Goal: Task Accomplishment & Management: Use online tool/utility

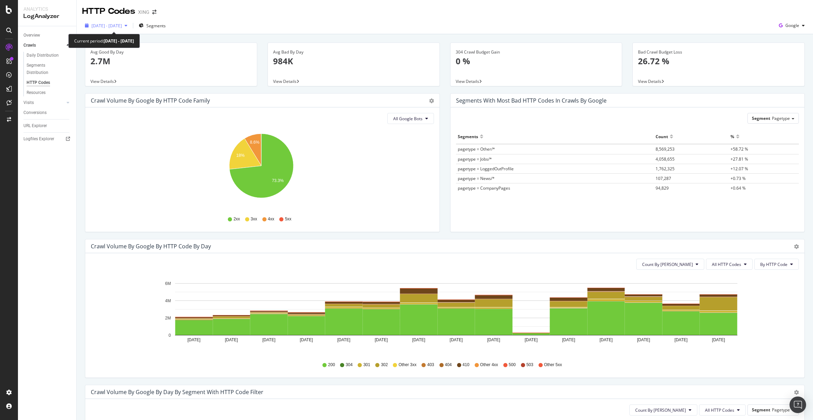
click at [122, 25] on span "2025 Jul. 19th - Aug. 2nd" at bounding box center [106, 26] width 30 height 6
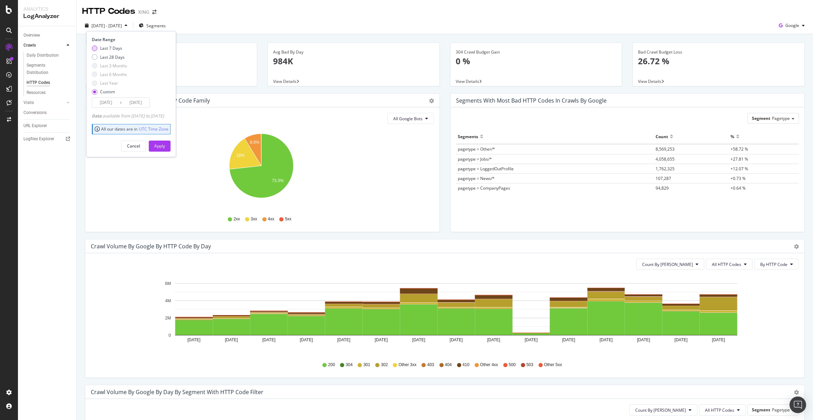
click at [108, 47] on div "Last 7 Days" at bounding box center [111, 48] width 22 height 6
type input "2025/08/03"
type input "2025/08/09"
click at [168, 151] on button "Apply" at bounding box center [160, 145] width 22 height 11
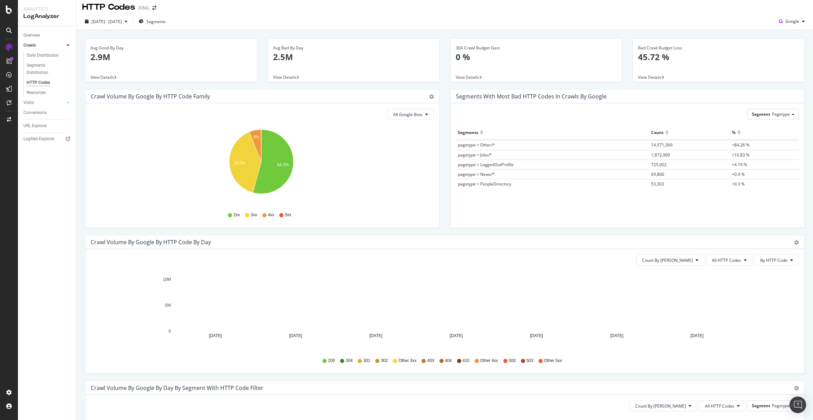
scroll to position [12, 0]
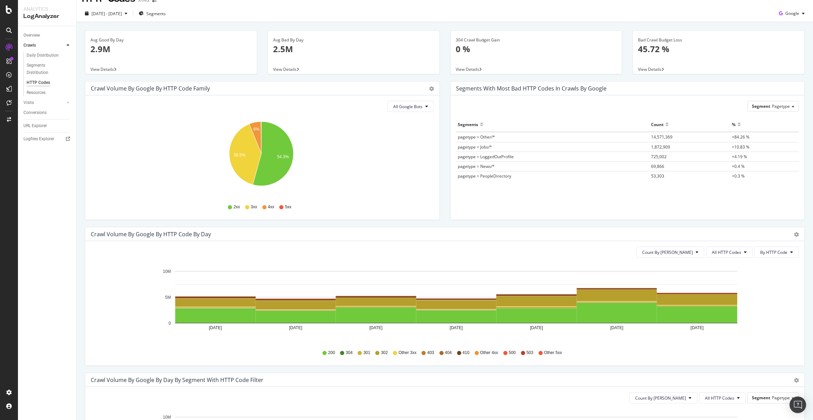
click at [481, 137] on span "pagetype = Other/*" at bounding box center [476, 137] width 37 height 6
click at [482, 137] on span "pagetype = Other/*" at bounding box center [476, 137] width 37 height 6
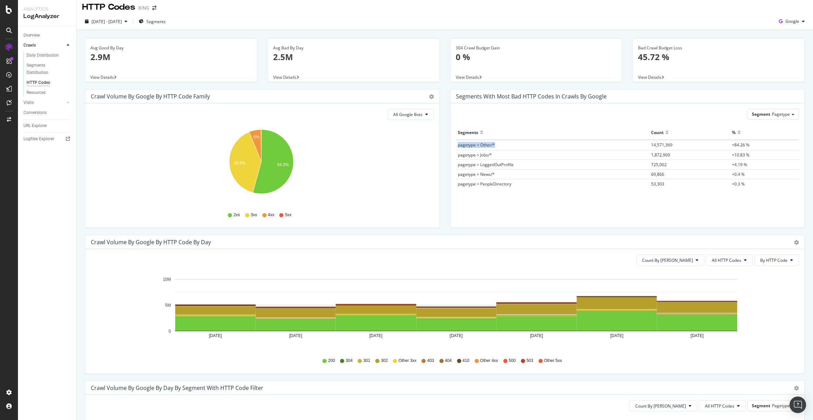
scroll to position [0, 0]
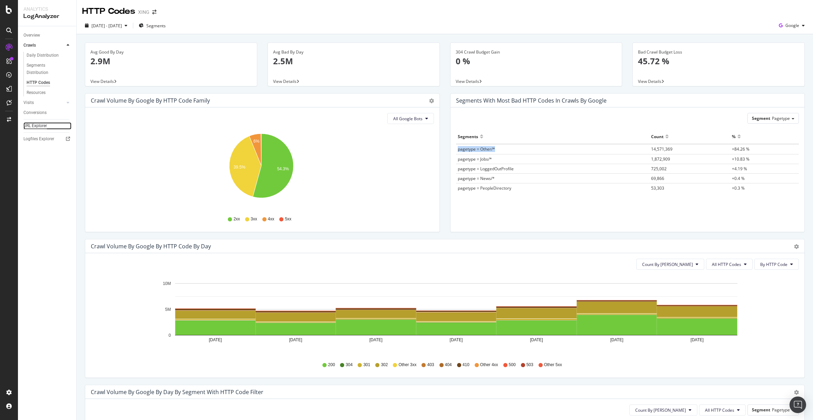
click at [35, 126] on div "URL Explorer" at bounding box center [34, 125] width 23 height 7
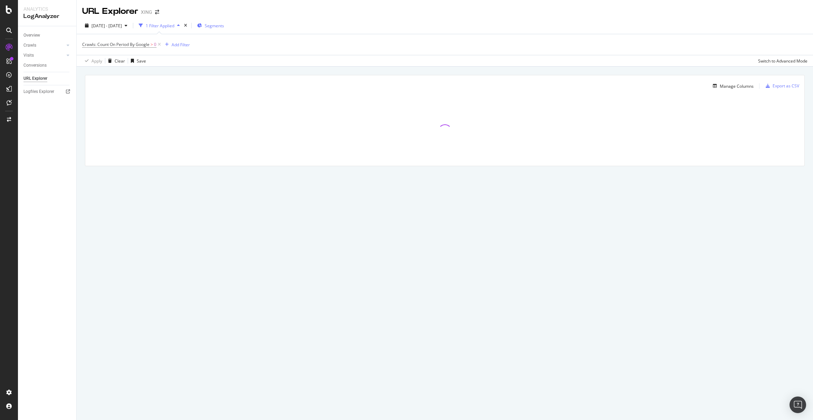
click at [224, 26] on span "Segments" at bounding box center [214, 26] width 19 height 6
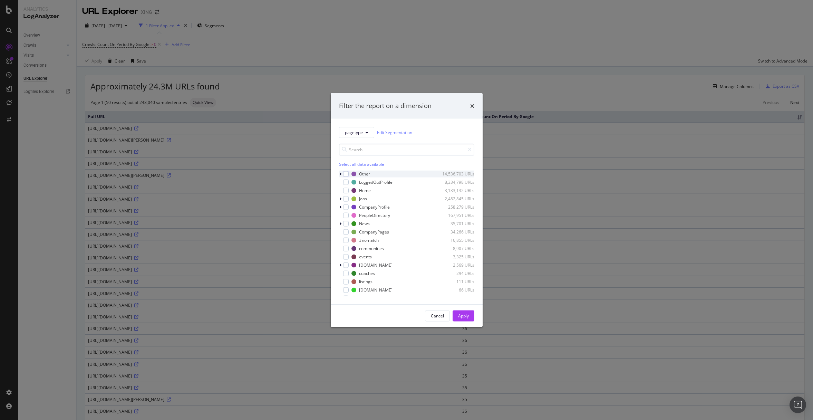
click at [348, 174] on div "Other 14,536,703 URLs" at bounding box center [406, 173] width 135 height 7
click at [346, 174] on div "modal" at bounding box center [346, 174] width 6 height 6
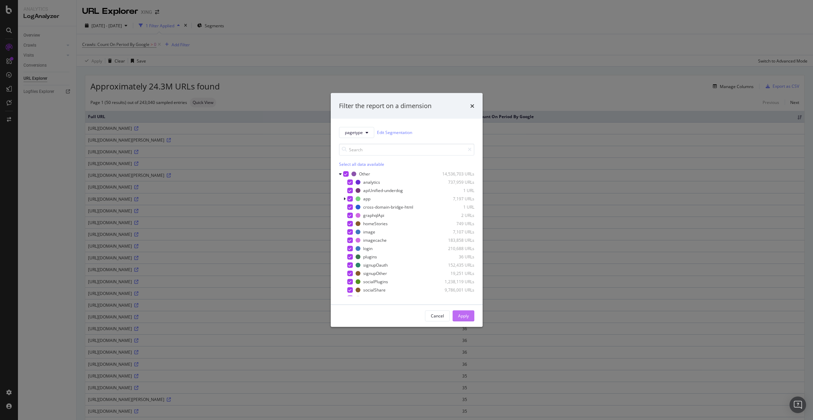
click at [462, 317] on div "Apply" at bounding box center [463, 316] width 11 height 6
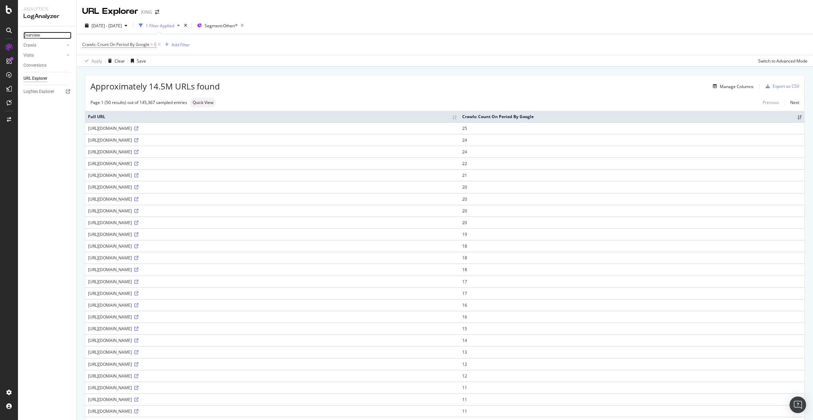
click at [37, 34] on div "Overview" at bounding box center [31, 35] width 17 height 7
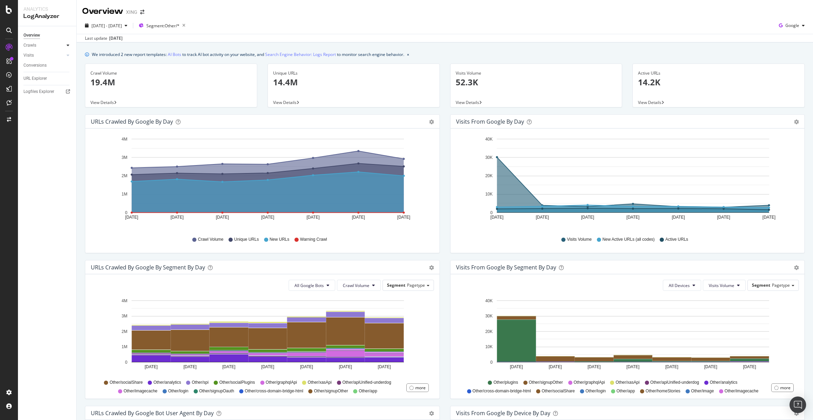
click at [67, 43] on icon at bounding box center [68, 45] width 3 height 4
click at [32, 79] on div "HTTP Codes" at bounding box center [38, 82] width 23 height 7
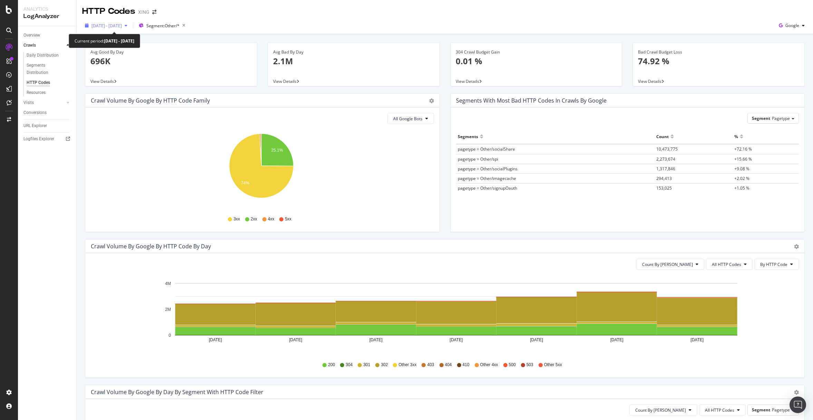
click at [122, 26] on span "2025 Aug. 3rd - Aug. 9th" at bounding box center [106, 26] width 30 height 6
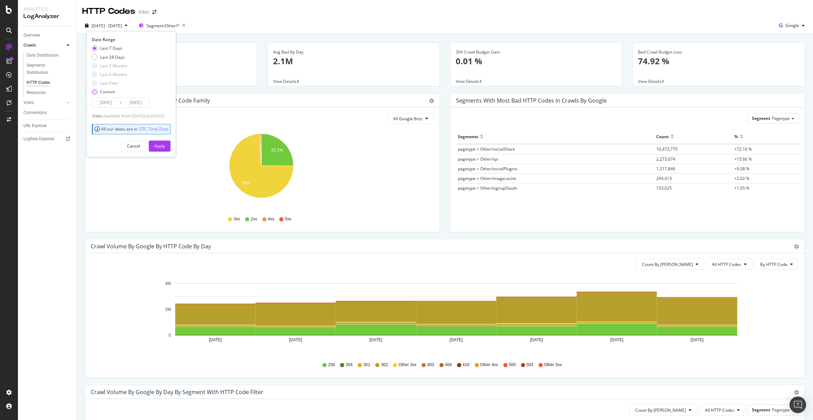
click at [95, 91] on div "Custom" at bounding box center [95, 92] width 6 height 6
drag, startPoint x: 111, startPoint y: 102, endPoint x: 130, endPoint y: 102, distance: 19.0
click at [111, 102] on input "2025/07/13" at bounding box center [106, 103] width 28 height 10
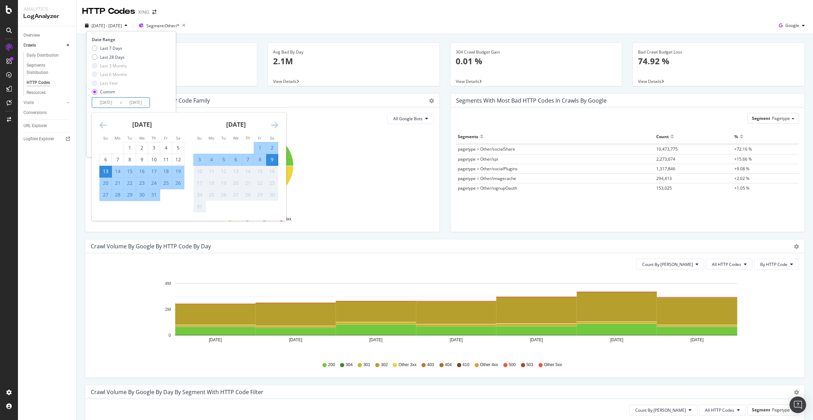
click at [104, 197] on div "27" at bounding box center [106, 194] width 12 height 7
type input "2025/07/27"
click at [273, 151] on div "2" at bounding box center [272, 147] width 12 height 7
type input "2025/08/02"
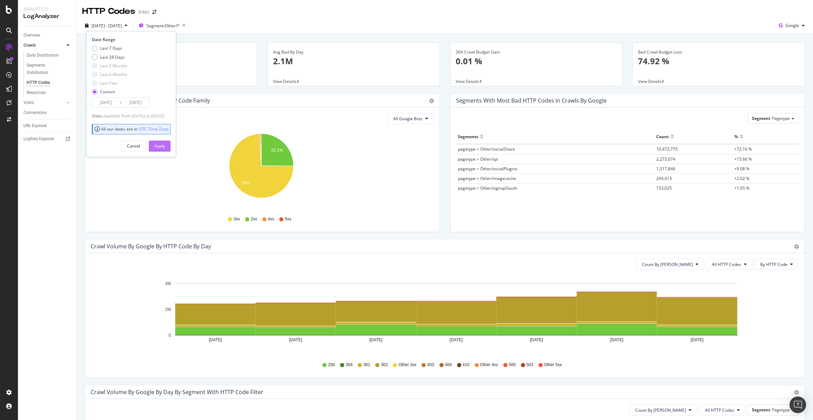
click at [171, 147] on button "Apply" at bounding box center [160, 145] width 22 height 11
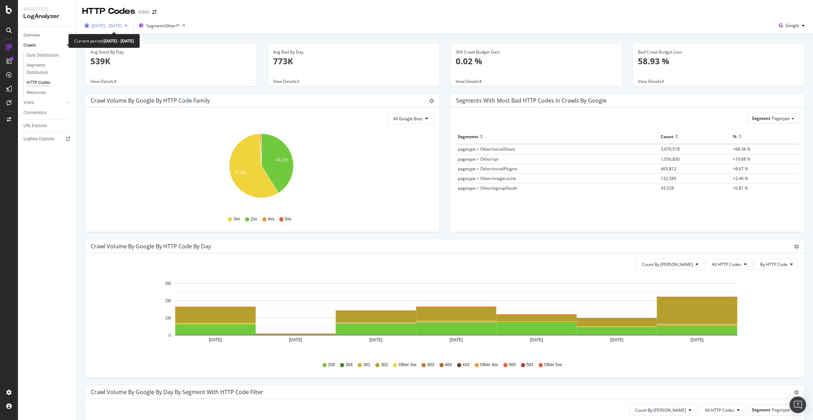
click at [122, 26] on span "2025 Jul. 27th - Aug. 2nd" at bounding box center [106, 26] width 30 height 6
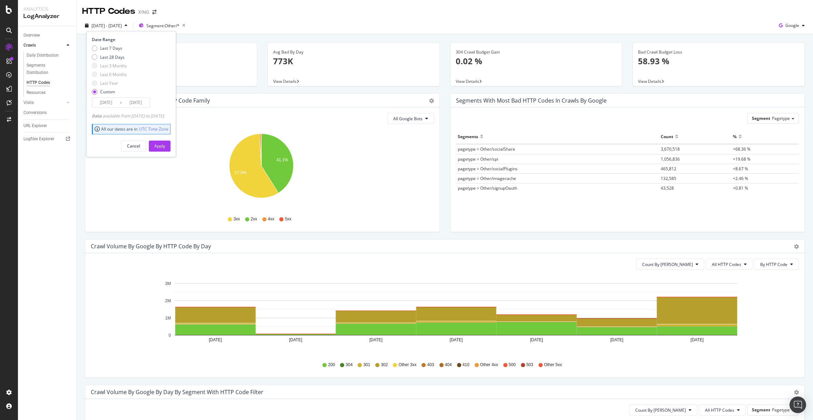
click at [132, 100] on input "2025/08/02" at bounding box center [136, 103] width 28 height 10
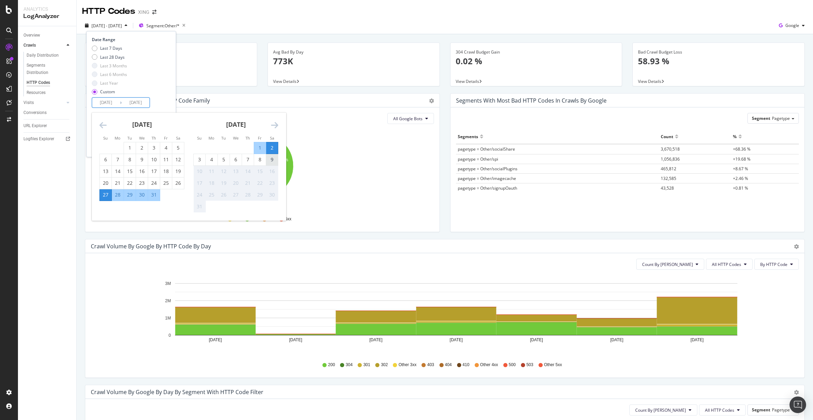
click at [276, 162] on div "9" at bounding box center [272, 159] width 12 height 7
type input "2025/08/09"
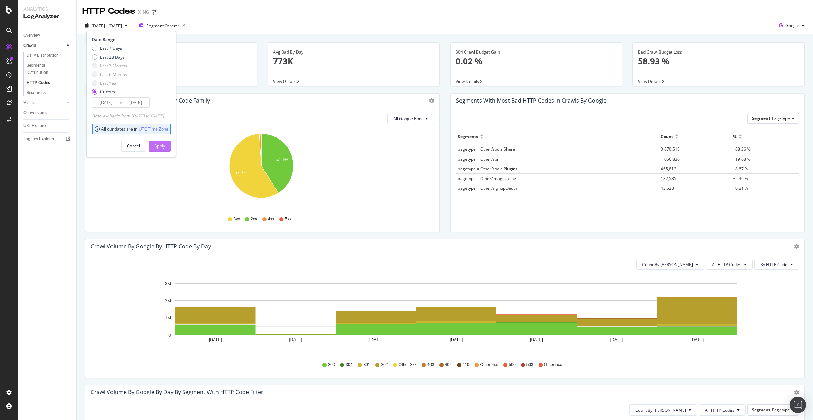
click at [165, 145] on div "Apply" at bounding box center [159, 146] width 11 height 6
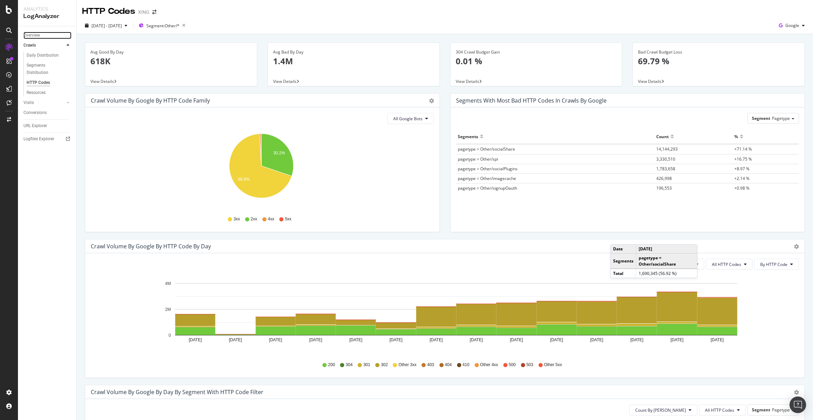
drag, startPoint x: 31, startPoint y: 36, endPoint x: 61, endPoint y: 39, distance: 29.6
click at [32, 36] on div "Overview" at bounding box center [31, 35] width 17 height 7
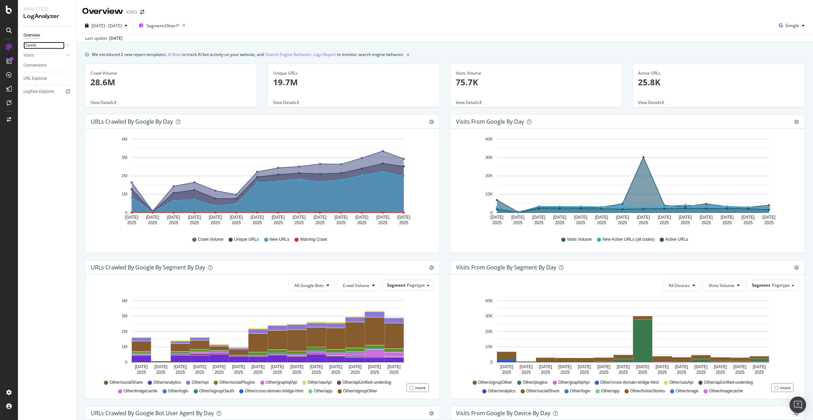
click at [37, 45] on link "Crawls" at bounding box center [43, 45] width 41 height 7
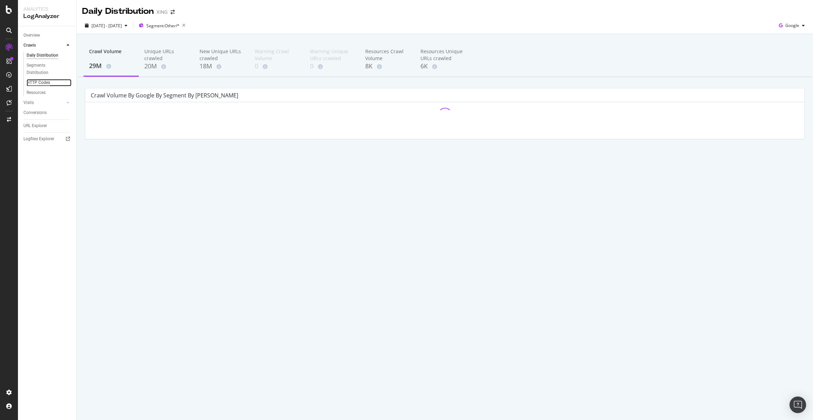
click at [45, 86] on div "HTTP Codes" at bounding box center [38, 82] width 23 height 7
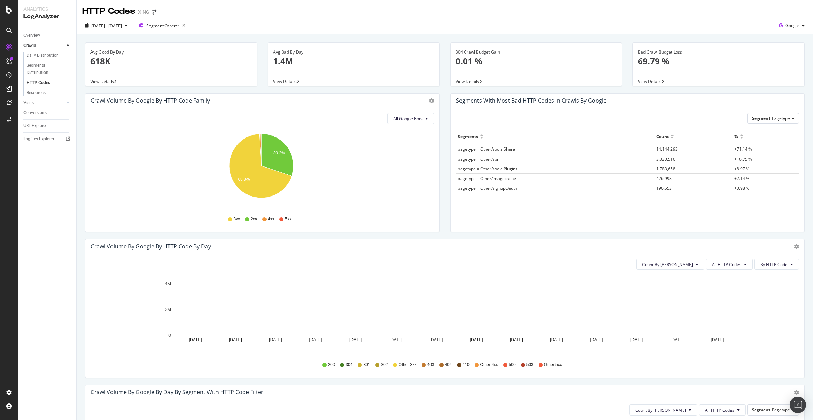
scroll to position [137, 0]
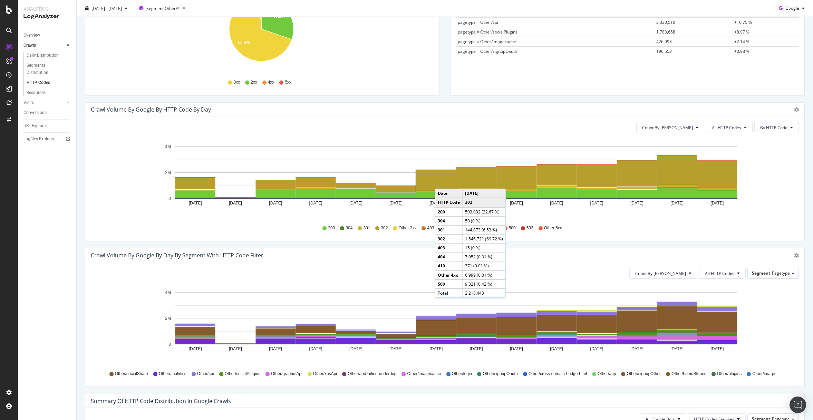
click at [442, 182] on rect "A chart." at bounding box center [436, 180] width 40 height 20
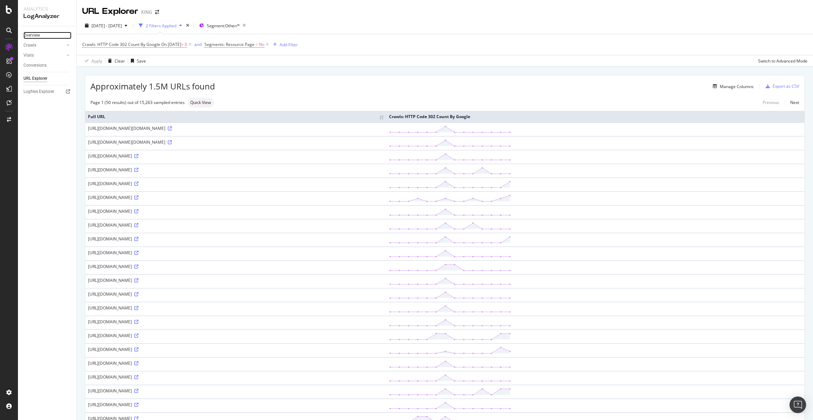
drag, startPoint x: 33, startPoint y: 37, endPoint x: 49, endPoint y: 37, distance: 16.2
click at [33, 37] on div "Overview" at bounding box center [31, 35] width 17 height 7
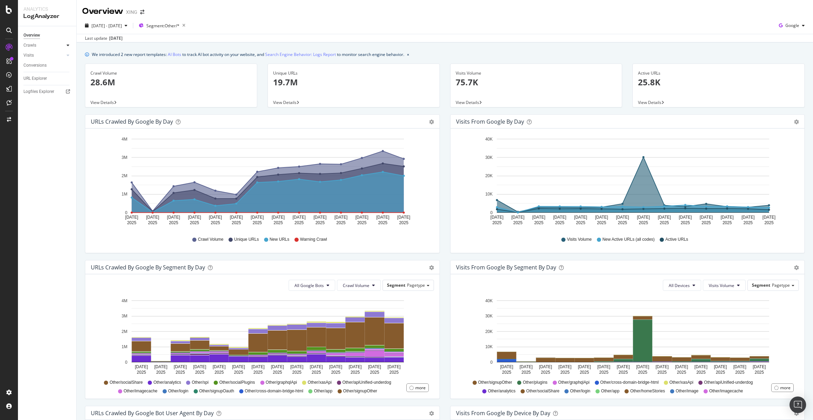
click at [68, 47] on icon at bounding box center [68, 45] width 3 height 4
click at [42, 82] on div "HTTP Codes" at bounding box center [38, 82] width 23 height 7
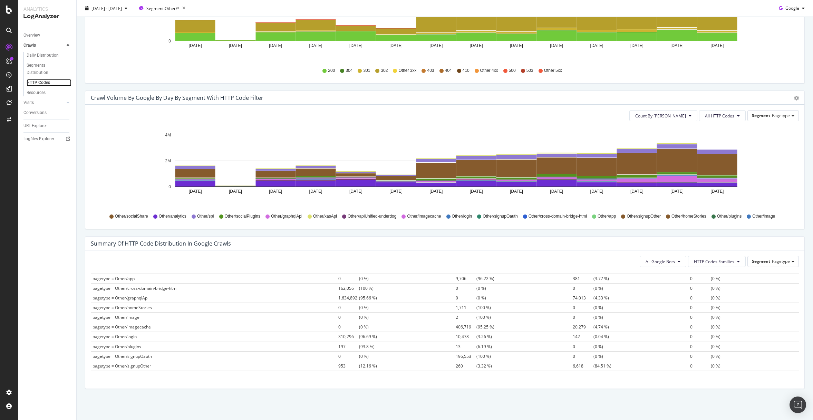
scroll to position [71, 0]
drag, startPoint x: 447, startPoint y: 348, endPoint x: 503, endPoint y: 348, distance: 55.2
click at [503, 348] on td "14,144,284 (99.99 %)" at bounding box center [512, 347] width 117 height 10
drag, startPoint x: 93, startPoint y: 348, endPoint x: 734, endPoint y: 350, distance: 640.7
click at [734, 350] on tr "pagetype = Other/socialShare 0 (0 %) 14,144,284 (99.99 %) 5 (0 %) 4 (0 %)" at bounding box center [445, 347] width 708 height 10
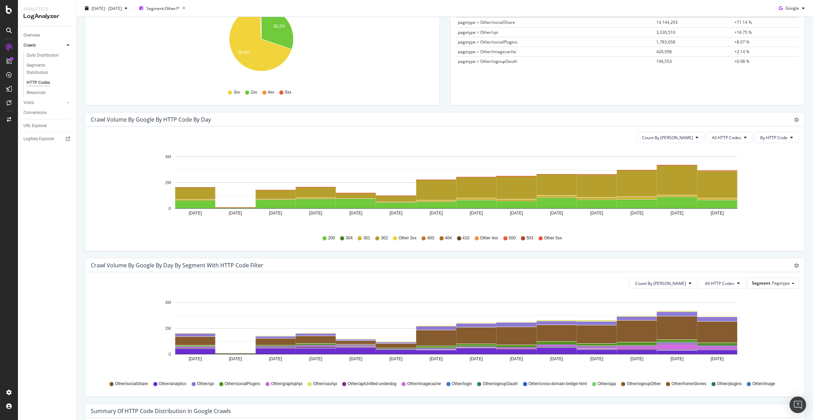
scroll to position [0, 0]
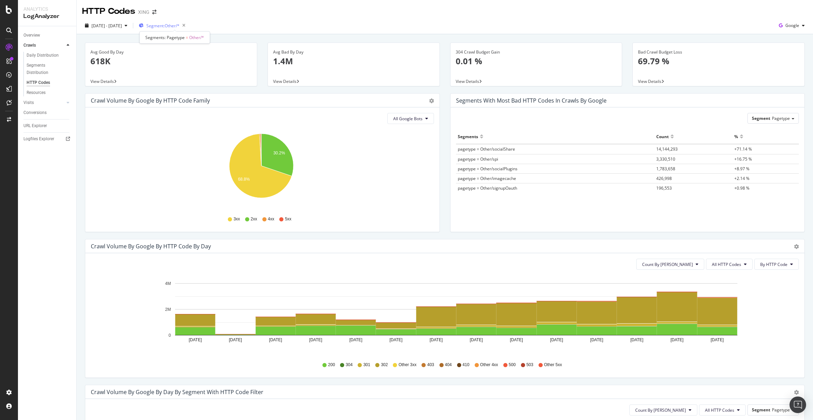
click at [176, 28] on span "Segment: Other/*" at bounding box center [162, 26] width 33 height 6
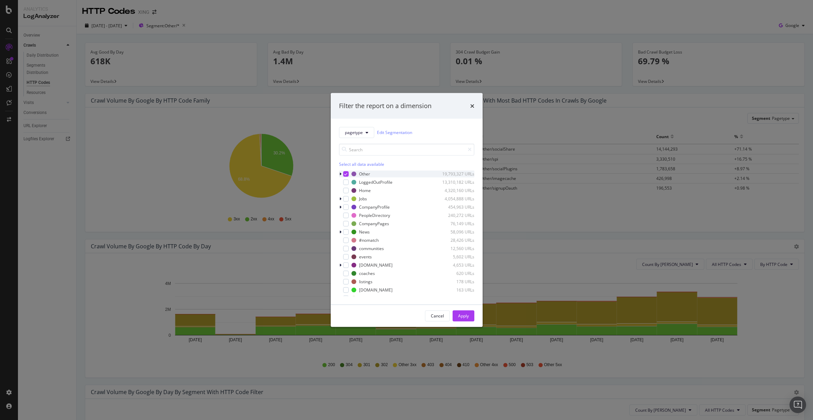
click at [340, 174] on icon "modal" at bounding box center [340, 174] width 2 height 4
click at [346, 174] on icon "modal" at bounding box center [345, 173] width 3 height 3
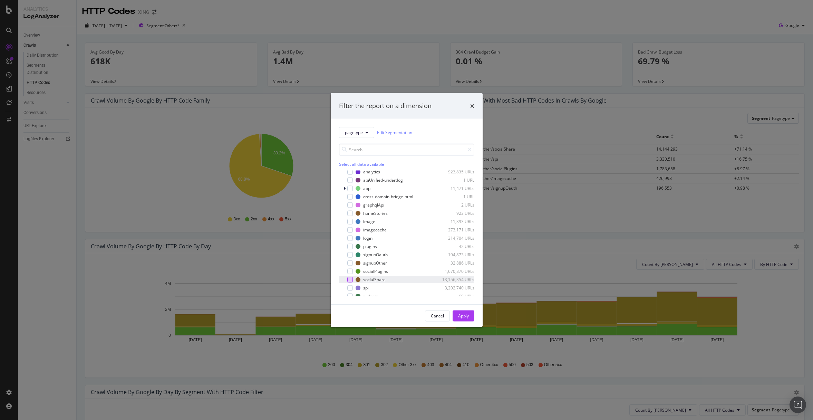
click at [352, 280] on div "modal" at bounding box center [350, 279] width 6 height 6
click at [467, 316] on div "Apply" at bounding box center [463, 316] width 11 height 6
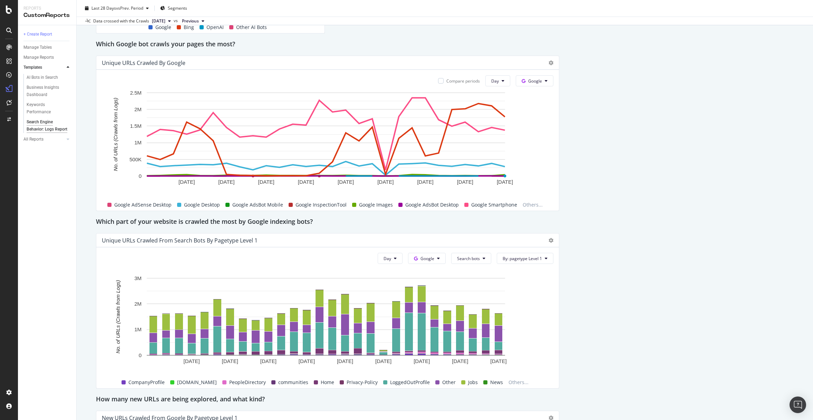
scroll to position [439, 0]
click at [540, 83] on button "Google" at bounding box center [535, 80] width 38 height 11
click at [685, 175] on div "Template Guidelines 🗂️ Data source: Your log data is required for this report. …" at bounding box center [445, 279] width 698 height 1282
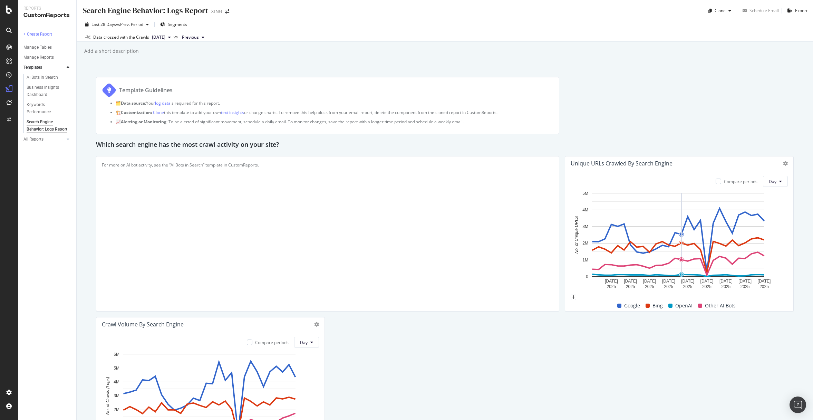
scroll to position [0, 0]
click at [719, 12] on div "Clone" at bounding box center [720, 11] width 11 height 6
click at [740, 55] on span "XING" at bounding box center [746, 52] width 72 height 7
click at [67, 141] on icon at bounding box center [68, 139] width 3 height 4
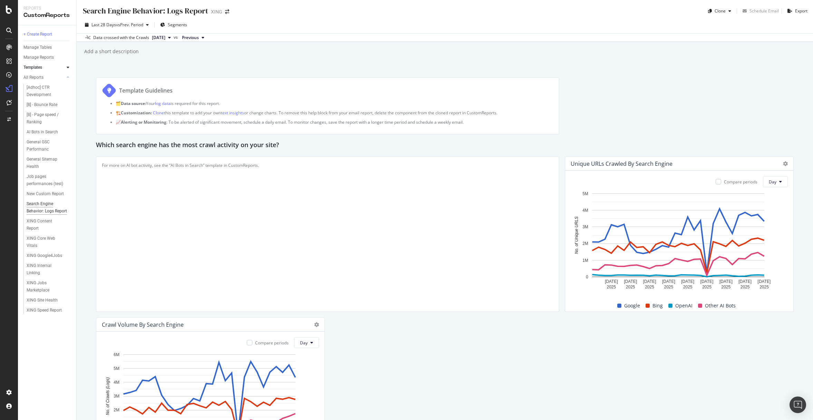
click at [63, 213] on div "Search Engine Behavior: Logs Report" at bounding box center [47, 207] width 41 height 14
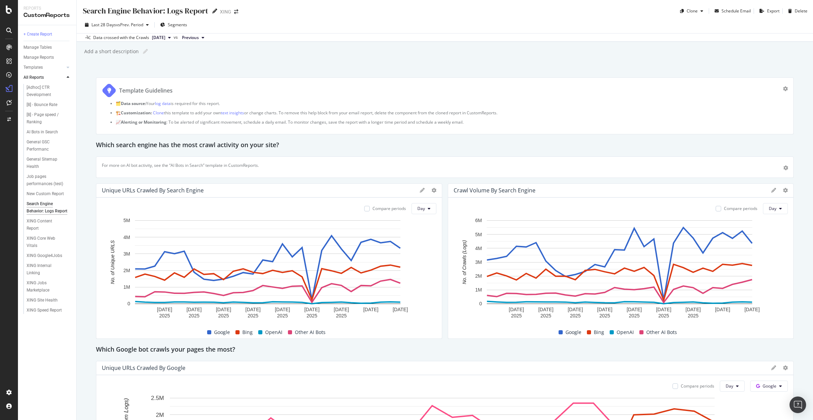
click at [212, 12] on icon at bounding box center [214, 11] width 5 height 5
click at [82, 12] on input "Search Engine Behavior: Logs Report" at bounding box center [145, 11] width 126 height 11
click at [106, 13] on div "Search Engine Behavior: Logs Report" at bounding box center [145, 11] width 126 height 11
click at [95, 12] on input "Search Engine Behavior: Logs Report" at bounding box center [145, 11] width 126 height 11
click at [85, 12] on input "Search Engine Behavior: Logs Report" at bounding box center [145, 11] width 126 height 11
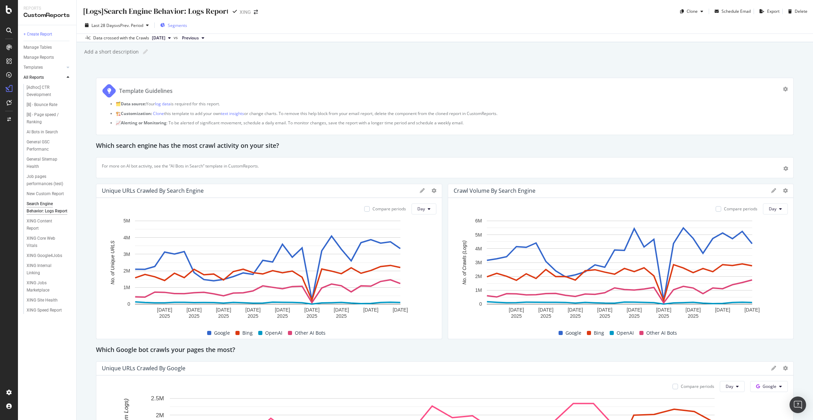
type input "[Logs] Search Engine Behavior: Logs Report"
click at [255, 67] on div "[Logs] Search Engine Behavior: Logs Report [Logs] Search Engine Behavior: Logs …" at bounding box center [445, 210] width 736 height 420
click at [51, 149] on div "AI Bots in Search" at bounding box center [42, 149] width 31 height 7
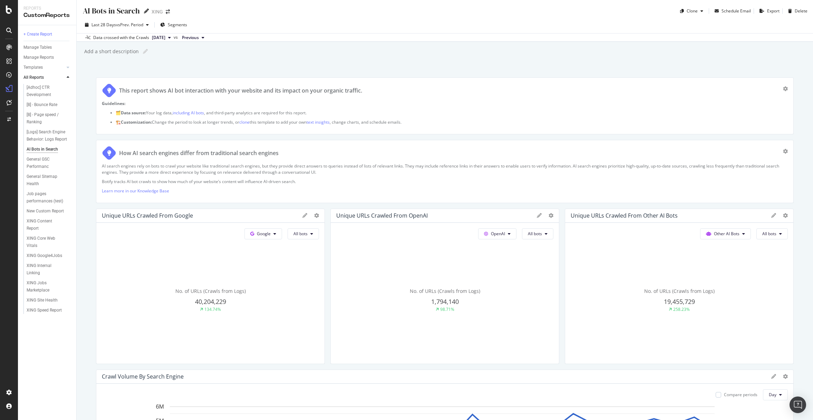
click at [147, 11] on icon at bounding box center [146, 11] width 5 height 5
click at [83, 11] on input "AI Bots in Search" at bounding box center [111, 11] width 58 height 11
type input "[Logs] AI Bots in Search"
click at [226, 74] on div "[Logs] AI Bots in Search [Logs] AI Bots in Search XING Clone Schedule Email Exp…" at bounding box center [445, 210] width 736 height 420
click at [37, 218] on div "New Custom Report" at bounding box center [45, 218] width 37 height 7
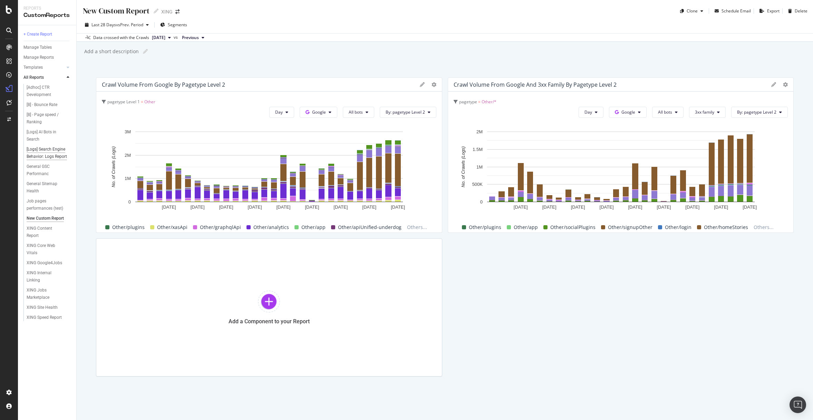
click at [56, 152] on div "[Logs] Search Engine Behavior: Logs Report" at bounding box center [47, 153] width 41 height 14
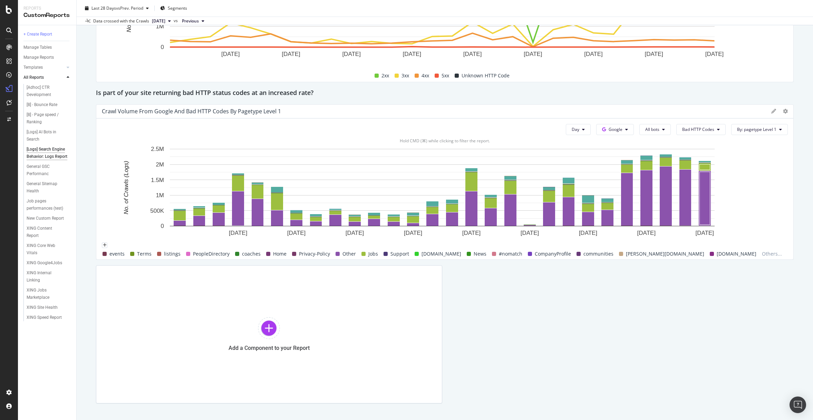
scroll to position [958, 0]
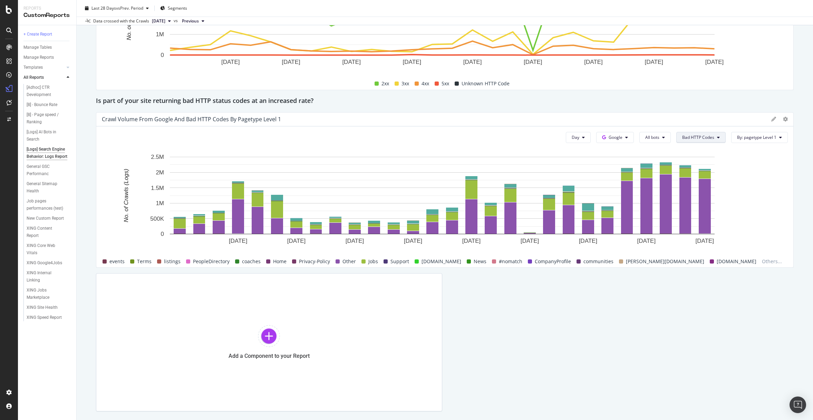
click at [704, 138] on span "Bad HTTP Codes" at bounding box center [698, 137] width 32 height 6
click at [708, 149] on span "All HTTP Codes" at bounding box center [695, 151] width 35 height 6
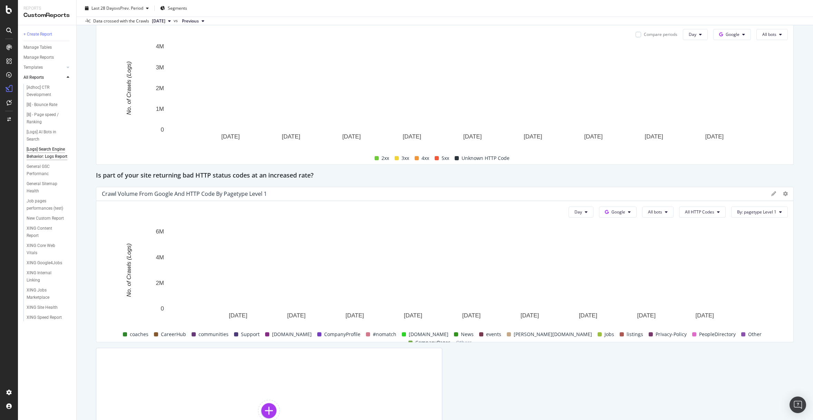
scroll to position [883, 0]
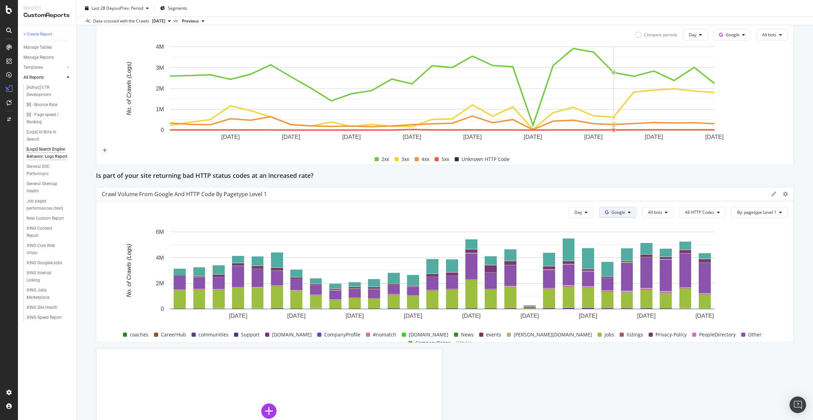
click at [622, 214] on button "Google" at bounding box center [618, 212] width 38 height 11
click at [578, 212] on button "Day" at bounding box center [581, 212] width 25 height 11
click at [583, 240] on span "Week" at bounding box center [577, 239] width 12 height 6
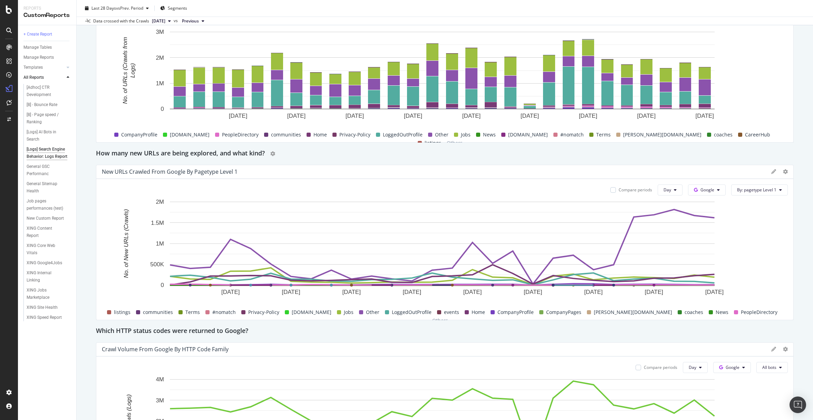
scroll to position [314, 0]
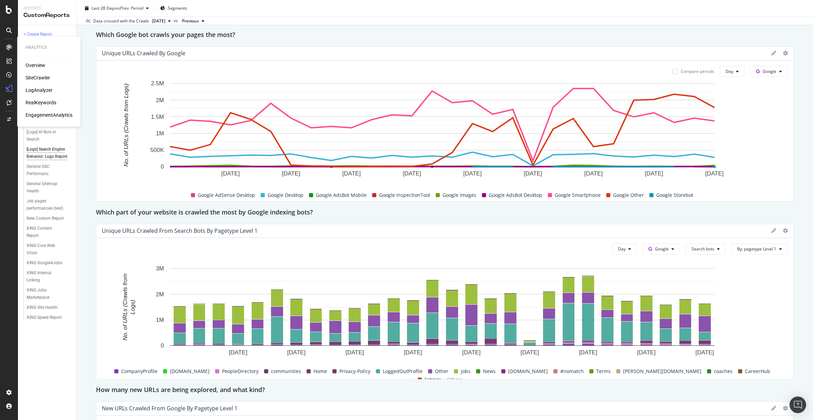
drag, startPoint x: 40, startPoint y: 91, endPoint x: 44, endPoint y: 91, distance: 3.5
click at [40, 91] on div "LogAnalyzer" at bounding box center [39, 90] width 27 height 7
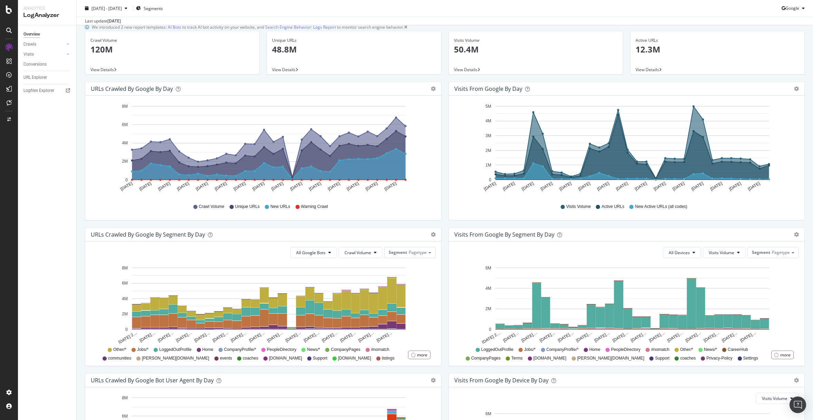
scroll to position [33, 0]
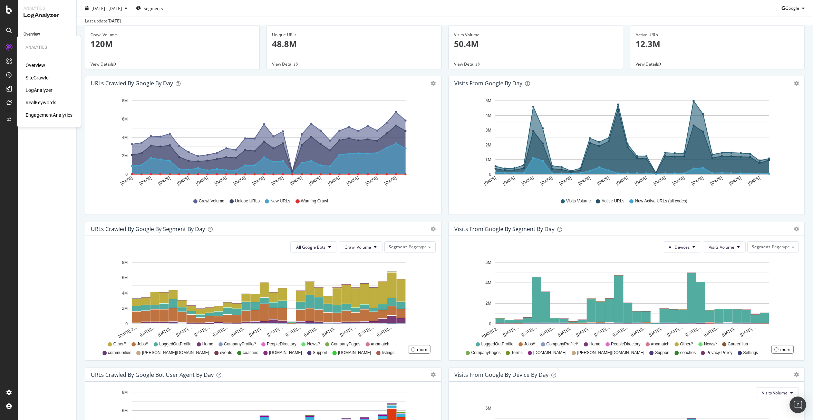
click at [36, 77] on div "SiteCrawler" at bounding box center [38, 77] width 25 height 7
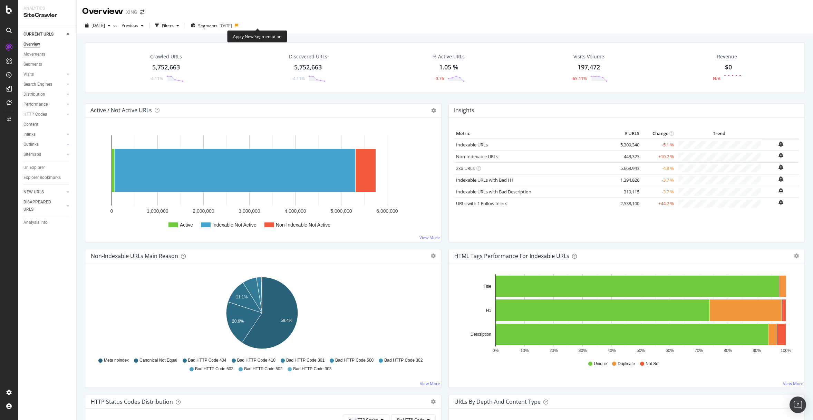
click at [239, 26] on icon at bounding box center [237, 25] width 4 height 4
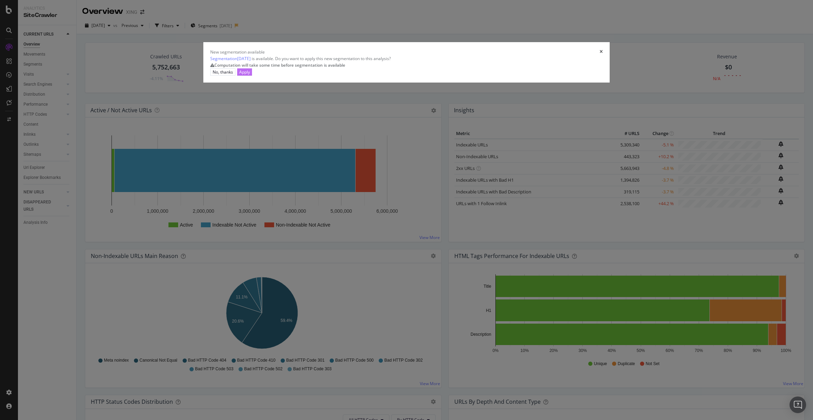
click at [252, 76] on button "Apply" at bounding box center [244, 71] width 15 height 7
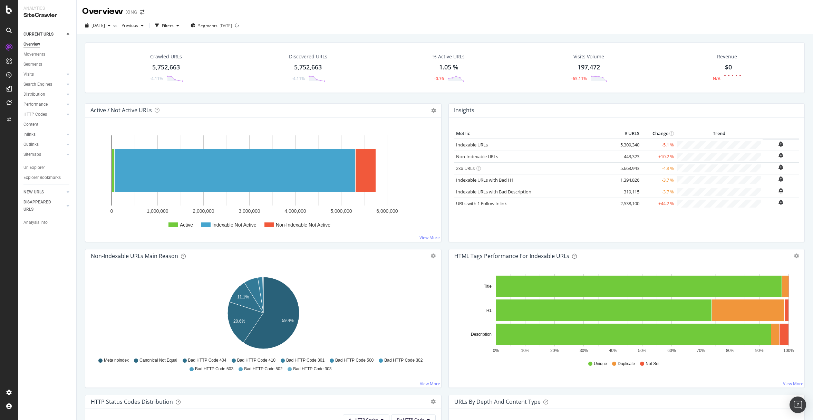
click at [279, 24] on div "[DATE] vs Previous Filters Segments [DATE]" at bounding box center [445, 27] width 736 height 14
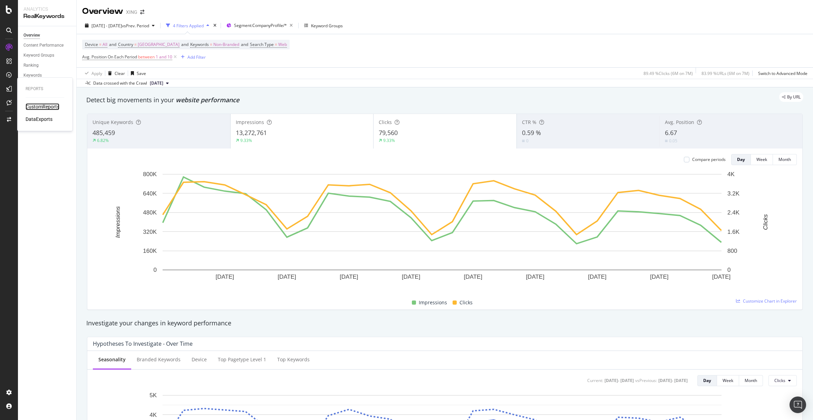
click at [45, 106] on div "CustomReports" at bounding box center [43, 106] width 34 height 7
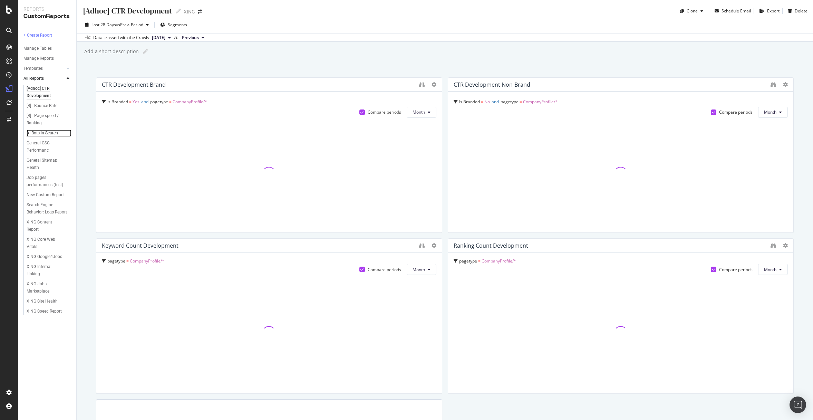
click at [50, 136] on div "AI Bots in Search" at bounding box center [42, 132] width 31 height 7
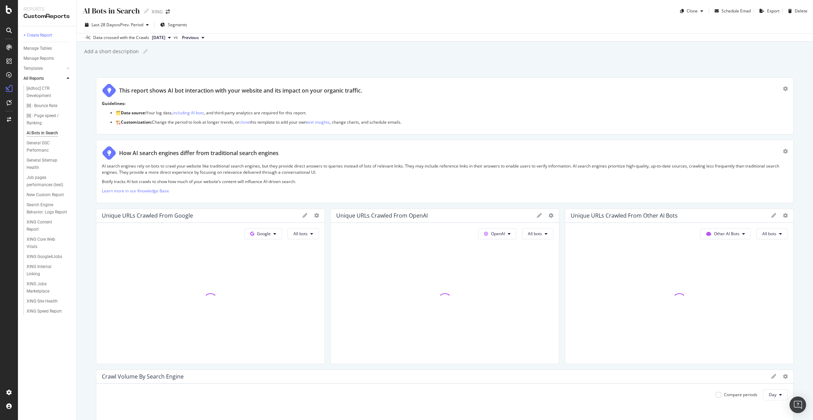
click at [87, 16] on div "AI Bots in Search" at bounding box center [111, 11] width 58 height 11
click at [87, 11] on input "AI Bots in Search" at bounding box center [111, 10] width 58 height 9
click at [85, 11] on input "AI Bots in Search" at bounding box center [111, 10] width 58 height 9
type input "AI Bots in Search"
